Goal: Transaction & Acquisition: Purchase product/service

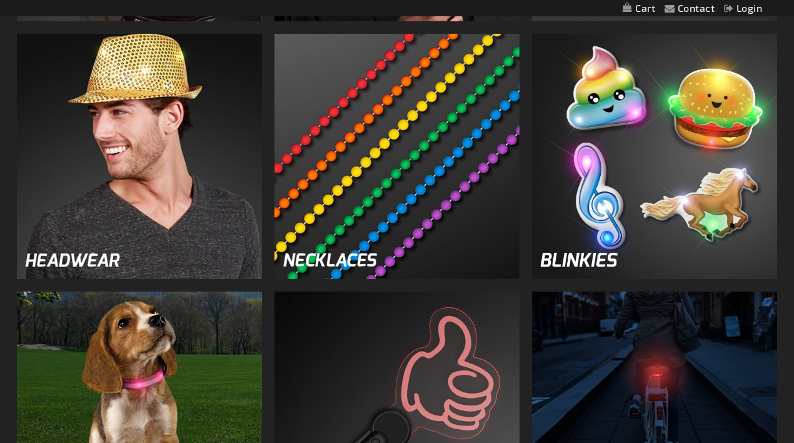
scroll to position [1361, 0]
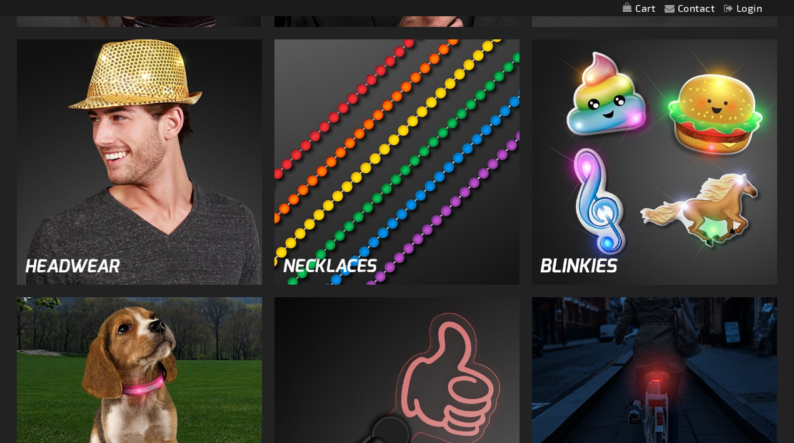
click at [189, 175] on img at bounding box center [139, 161] width 245 height 245
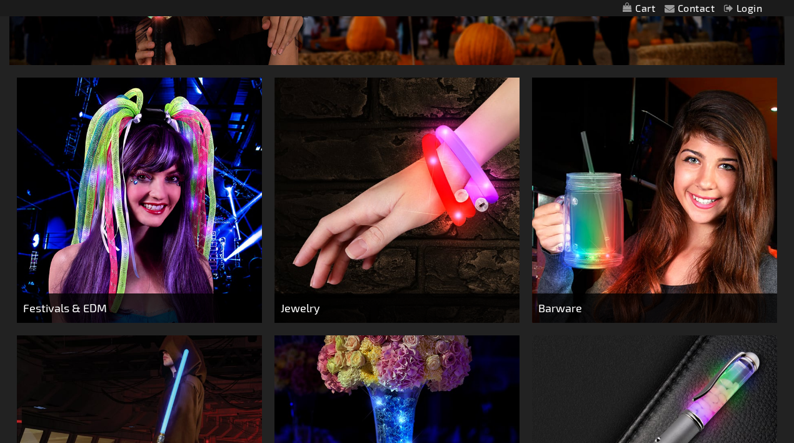
scroll to position [297, 0]
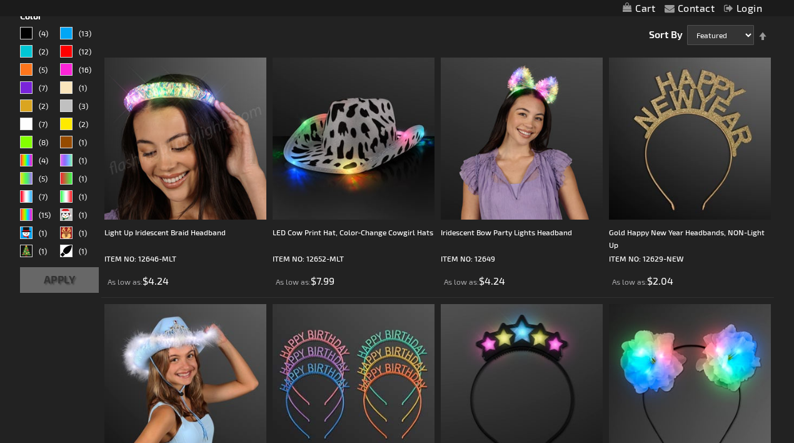
scroll to position [199, 0]
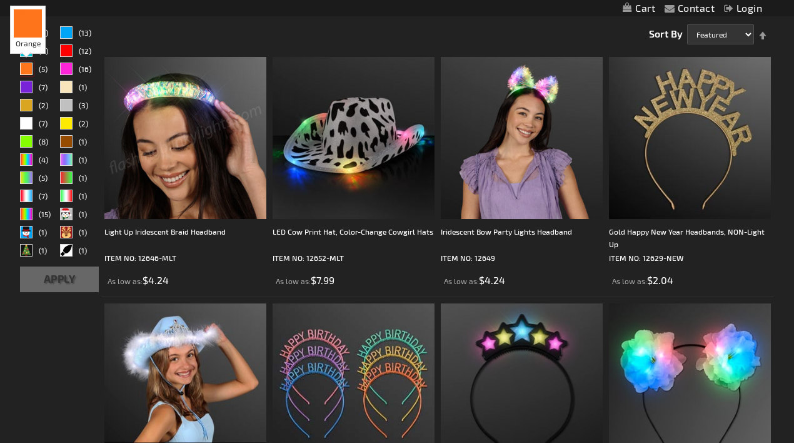
click at [28, 68] on div "Orange" at bounding box center [26, 69] width 13 height 13
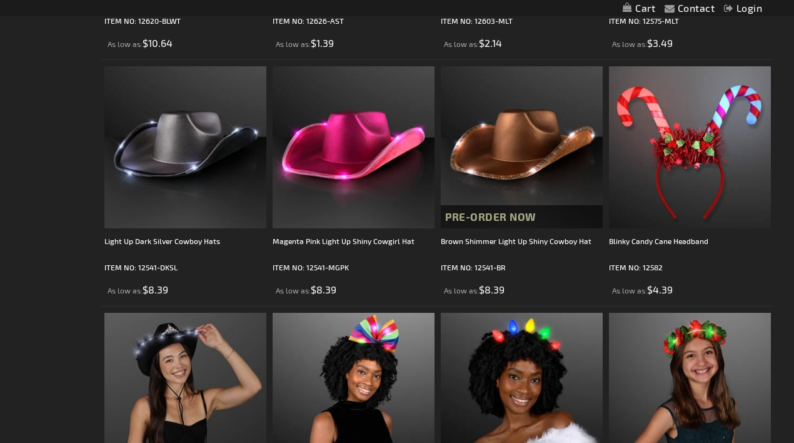
scroll to position [687, 0]
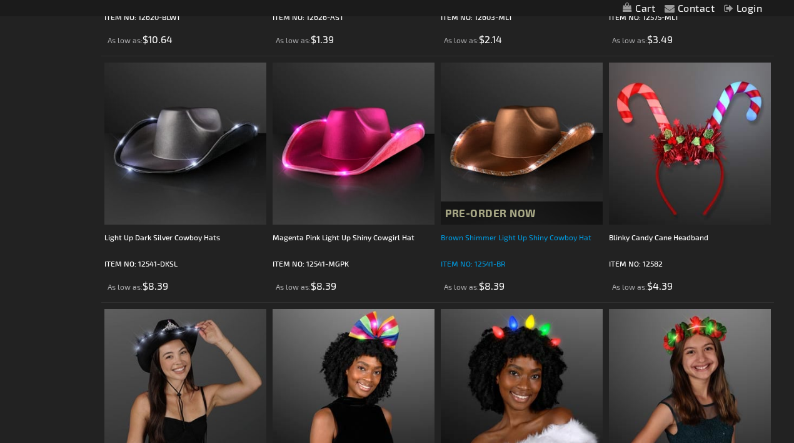
click at [527, 239] on div "Brown Shimmer Light Up Shiny Cowboy Hat" at bounding box center [522, 243] width 162 height 25
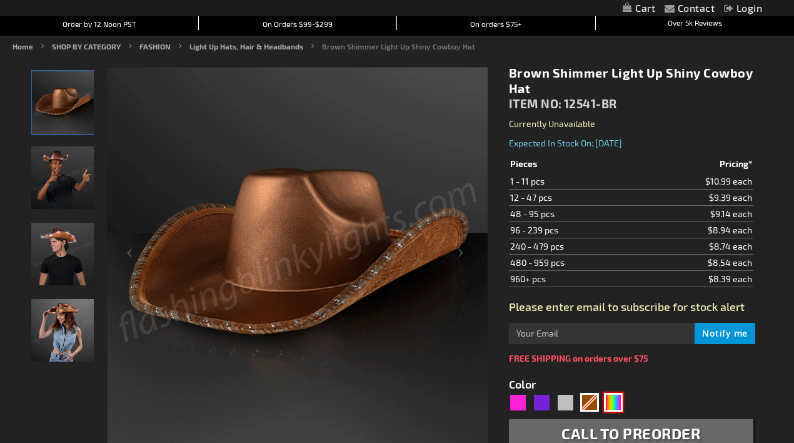
click at [609, 406] on div "Multicolor" at bounding box center [613, 402] width 19 height 19
type input "5659"
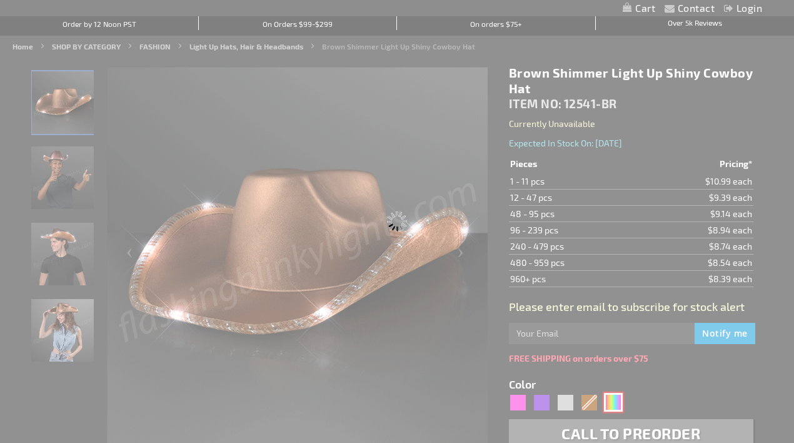
type input "12541-RNBW"
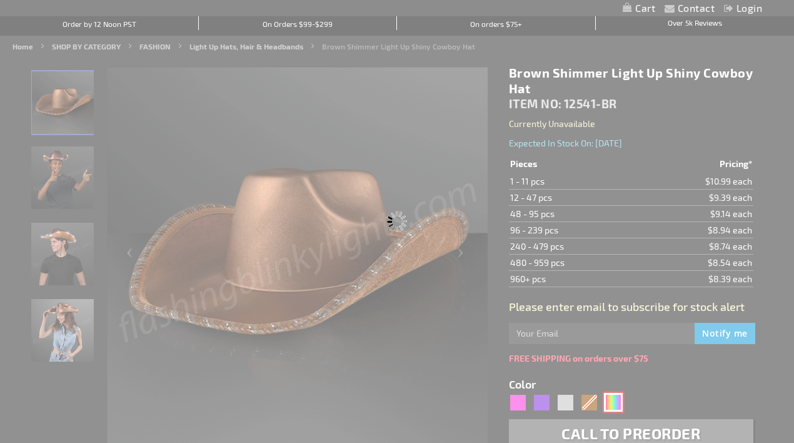
type input "Customize - Light Up Cowboy Shiny Rainbow Hat - ITEM NO: 12541-RNBW"
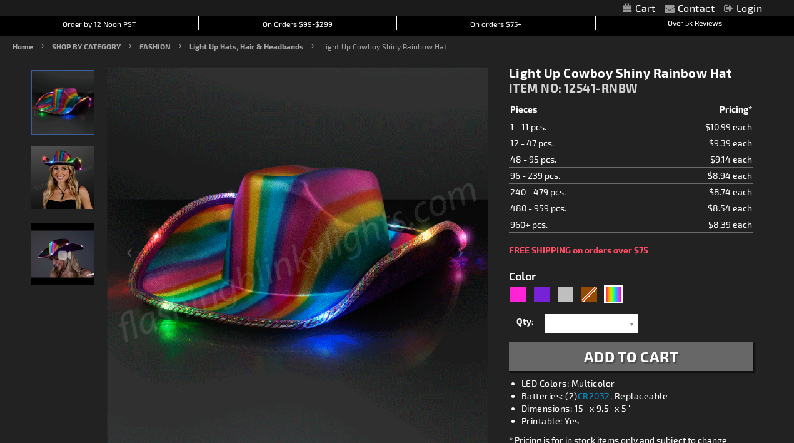
click at [565, 403] on li "Dimensions: 15" x 9.5" x 5"" at bounding box center [644, 408] width 245 height 13
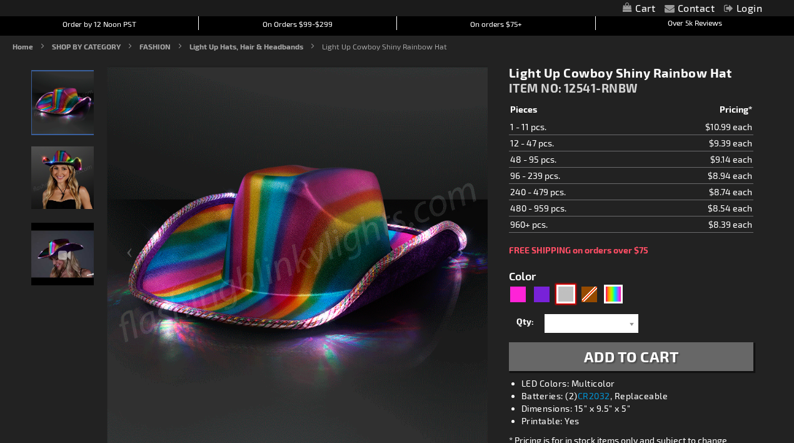
click at [563, 291] on div "Silver" at bounding box center [566, 294] width 19 height 19
type input "5644"
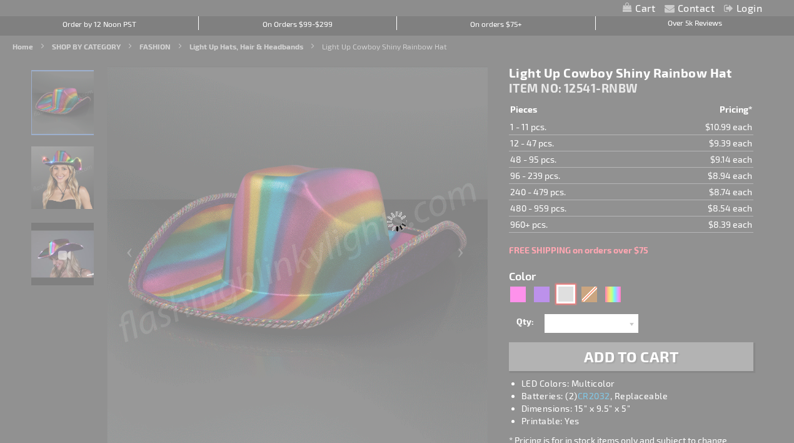
type input "12541-DKSL"
type input "Customize - Light Up Dark Silver Cowboy Hats - ITEM NO: 12541-DKSL"
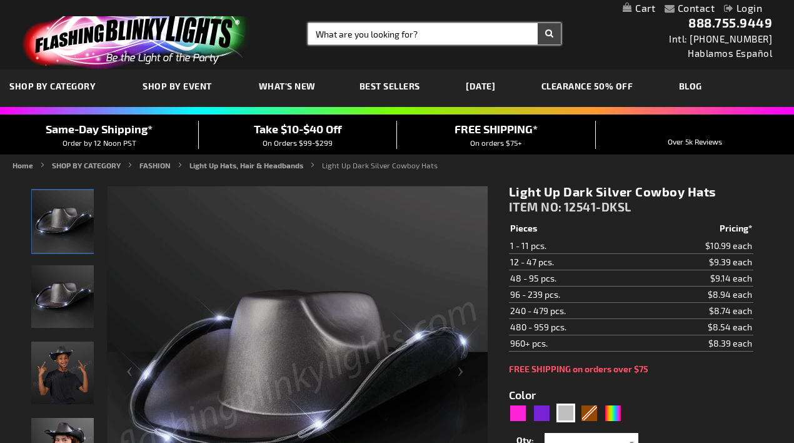
click at [348, 39] on input "Search" at bounding box center [434, 33] width 253 height 21
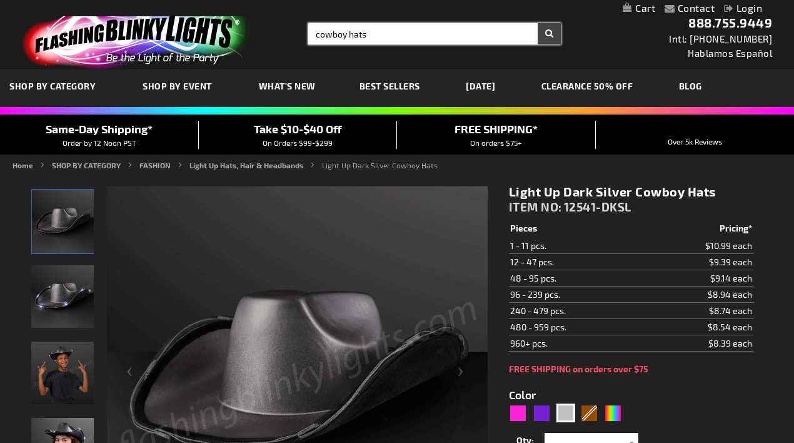
type input "cowboy hats"
click at [538, 23] on button "Search" at bounding box center [549, 33] width 23 height 21
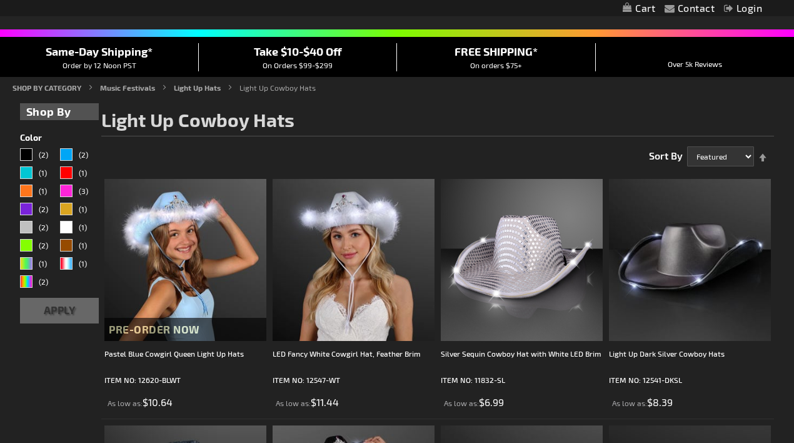
scroll to position [114, 0]
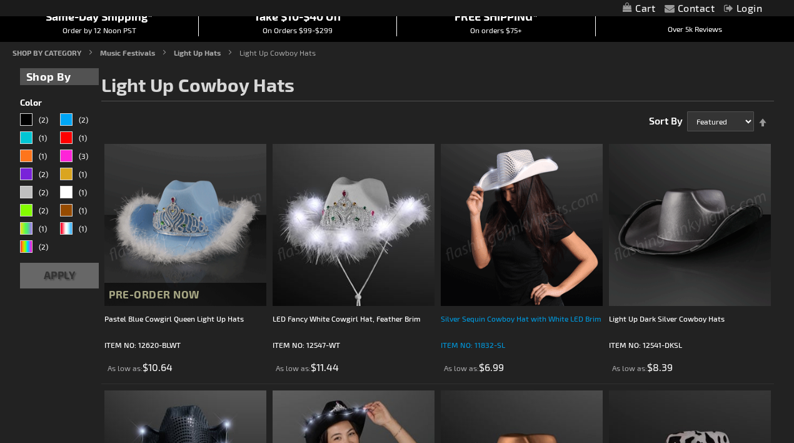
click at [521, 319] on div "Silver Sequin Cowboy Hat with White LED Brim" at bounding box center [522, 324] width 162 height 25
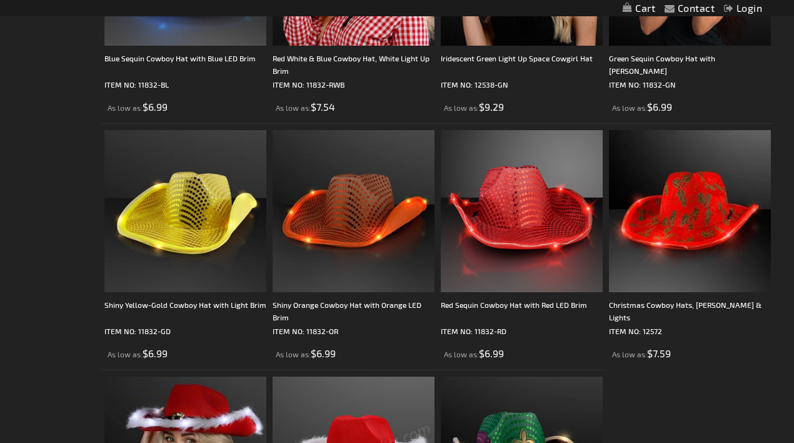
scroll to position [1361, 0]
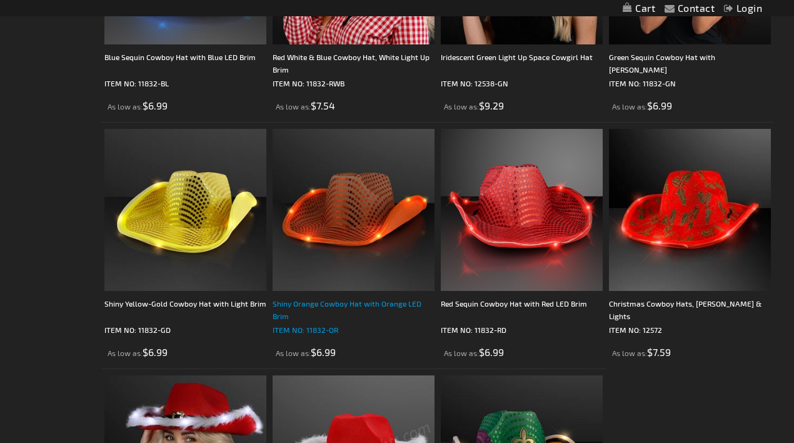
click at [380, 308] on div "Shiny Orange Cowboy Hat with Orange LED Brim" at bounding box center [354, 309] width 162 height 25
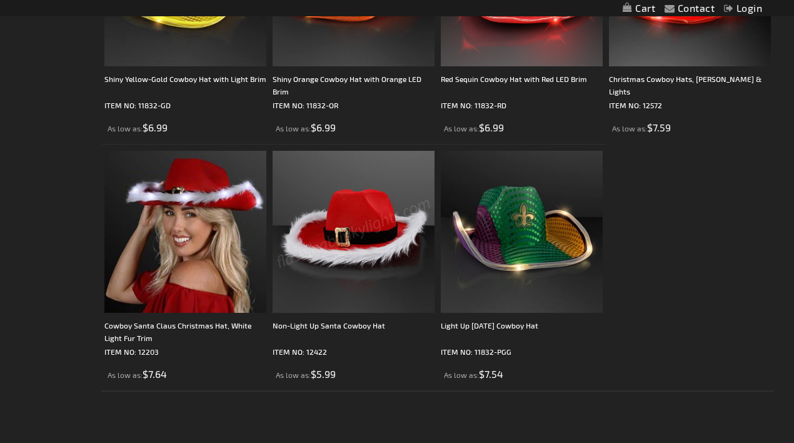
scroll to position [1587, 0]
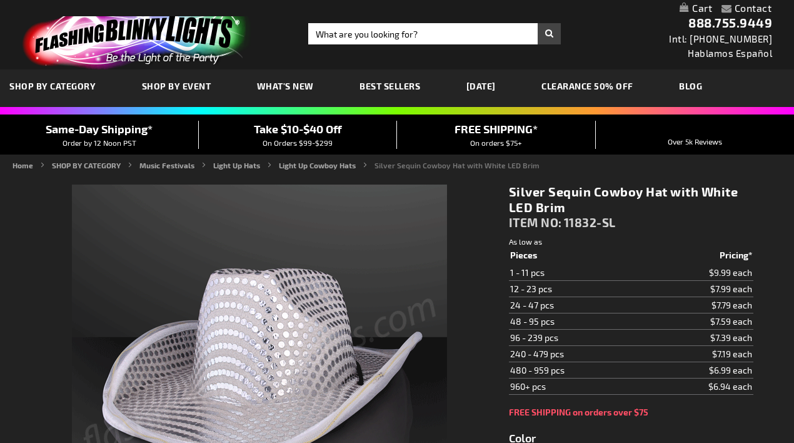
type input "5644"
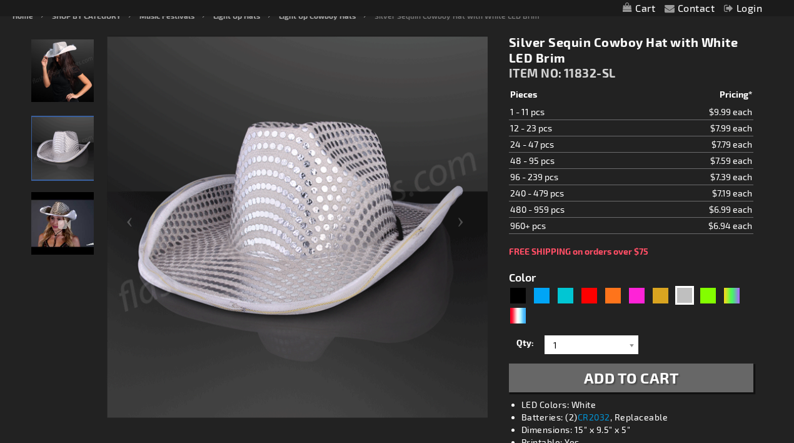
scroll to position [158, 0]
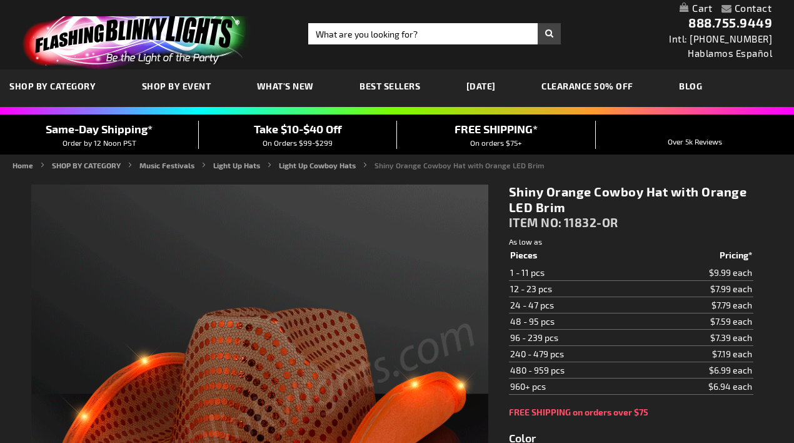
type input "5637"
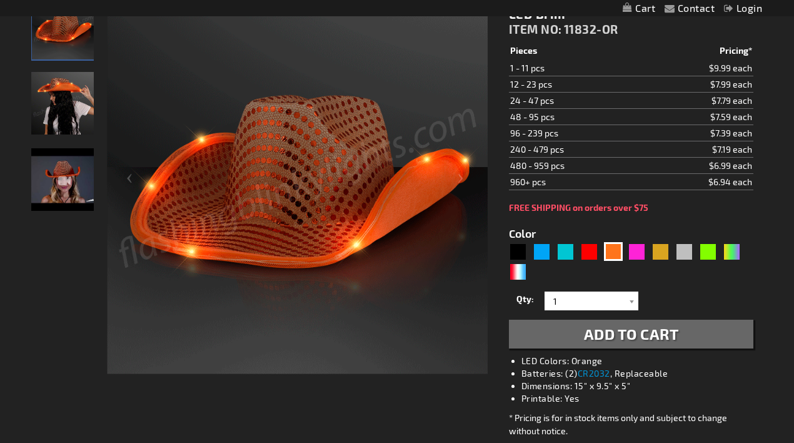
scroll to position [193, 0]
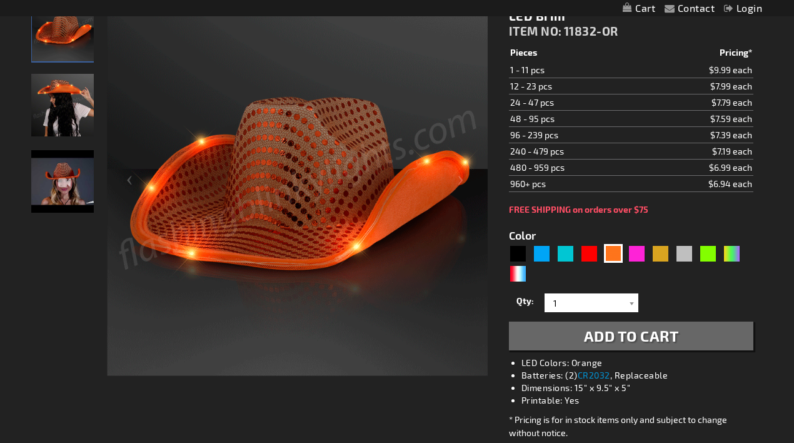
click at [58, 166] on img "Shiny Orange Cowboy Hat with Orange LED Brim" at bounding box center [62, 181] width 63 height 63
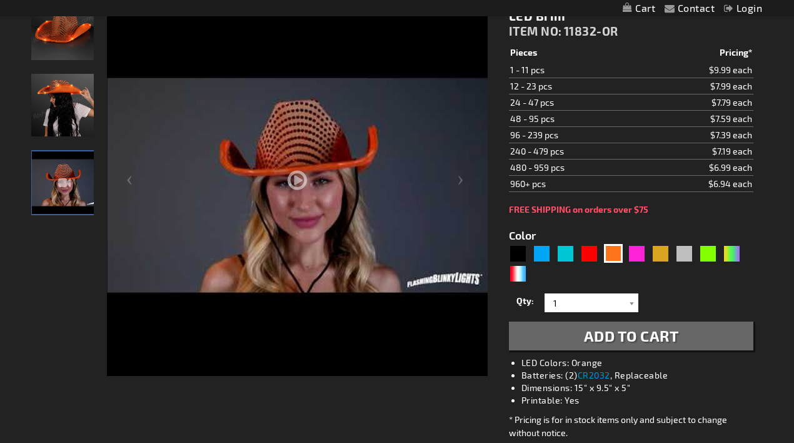
click at [61, 102] on img "Woman wearing Light Up Shiny Orange Cowboy LED Hat" at bounding box center [62, 105] width 63 height 63
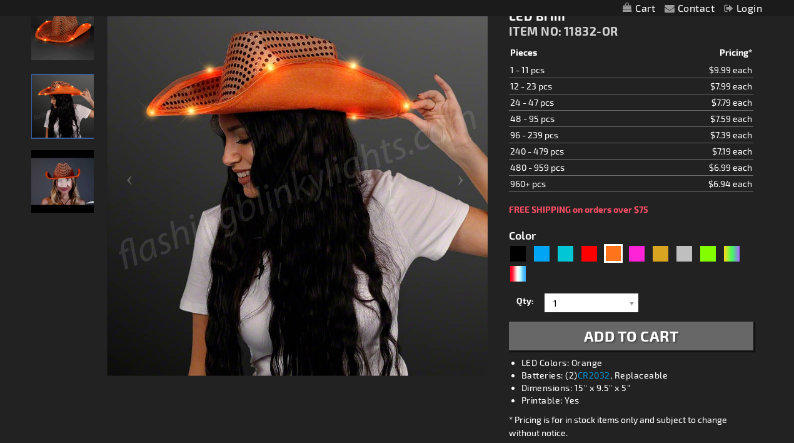
scroll to position [156, 0]
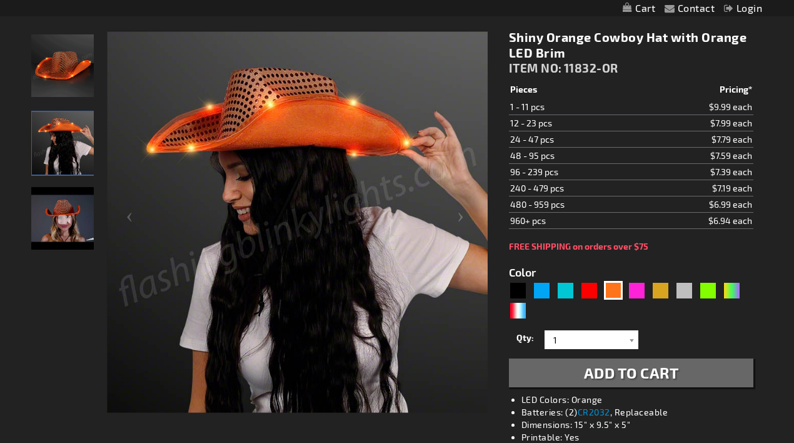
click at [53, 243] on img "Shiny Orange Cowboy Hat with Orange LED Brim" at bounding box center [62, 218] width 63 height 63
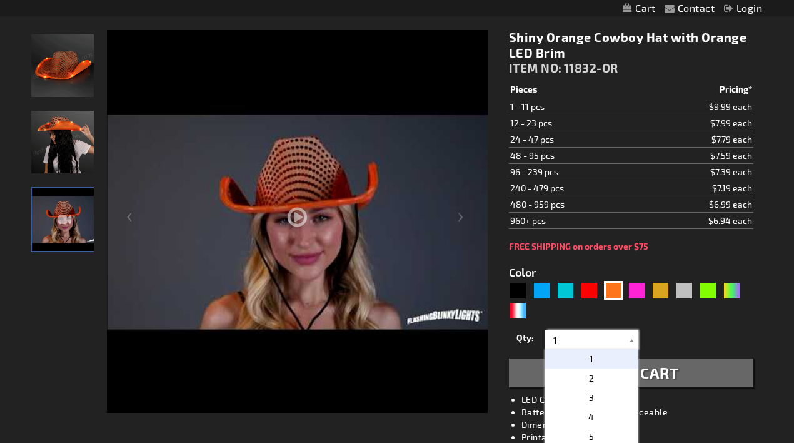
drag, startPoint x: 593, startPoint y: 338, endPoint x: 536, endPoint y: 337, distance: 57.5
click at [536, 337] on div "Qty 1 2 3 4 5 6 7 8 9 10 11 12 24 36 48 60 72 84 96 108 120 132 144 156 168" at bounding box center [631, 339] width 245 height 25
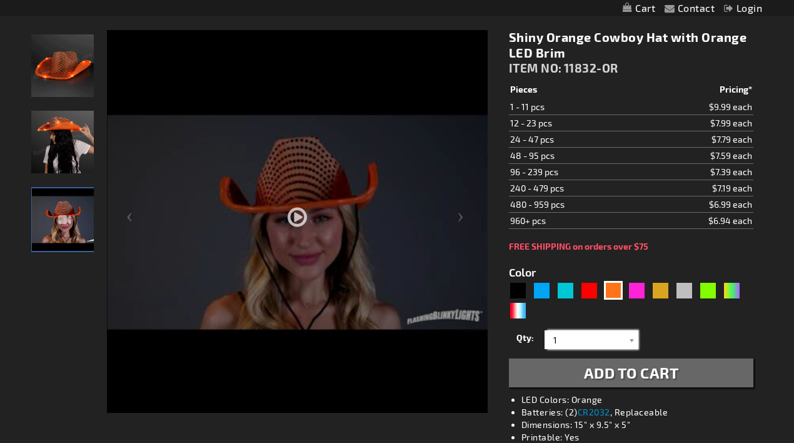
click at [271, 229] on div at bounding box center [297, 196] width 381 height 343
click at [297, 218] on div at bounding box center [297, 258] width 381 height 457
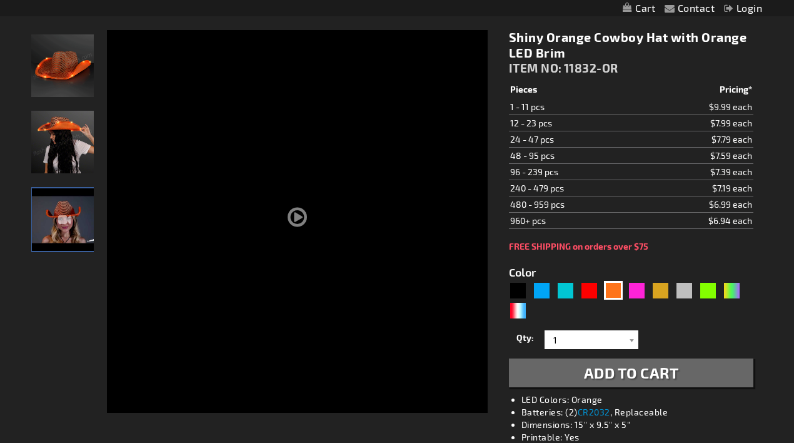
click at [90, 65] on img "Light Up Shiny Orange Cowboy LED Hat" at bounding box center [62, 65] width 63 height 63
